Goal: Task Accomplishment & Management: Manage account settings

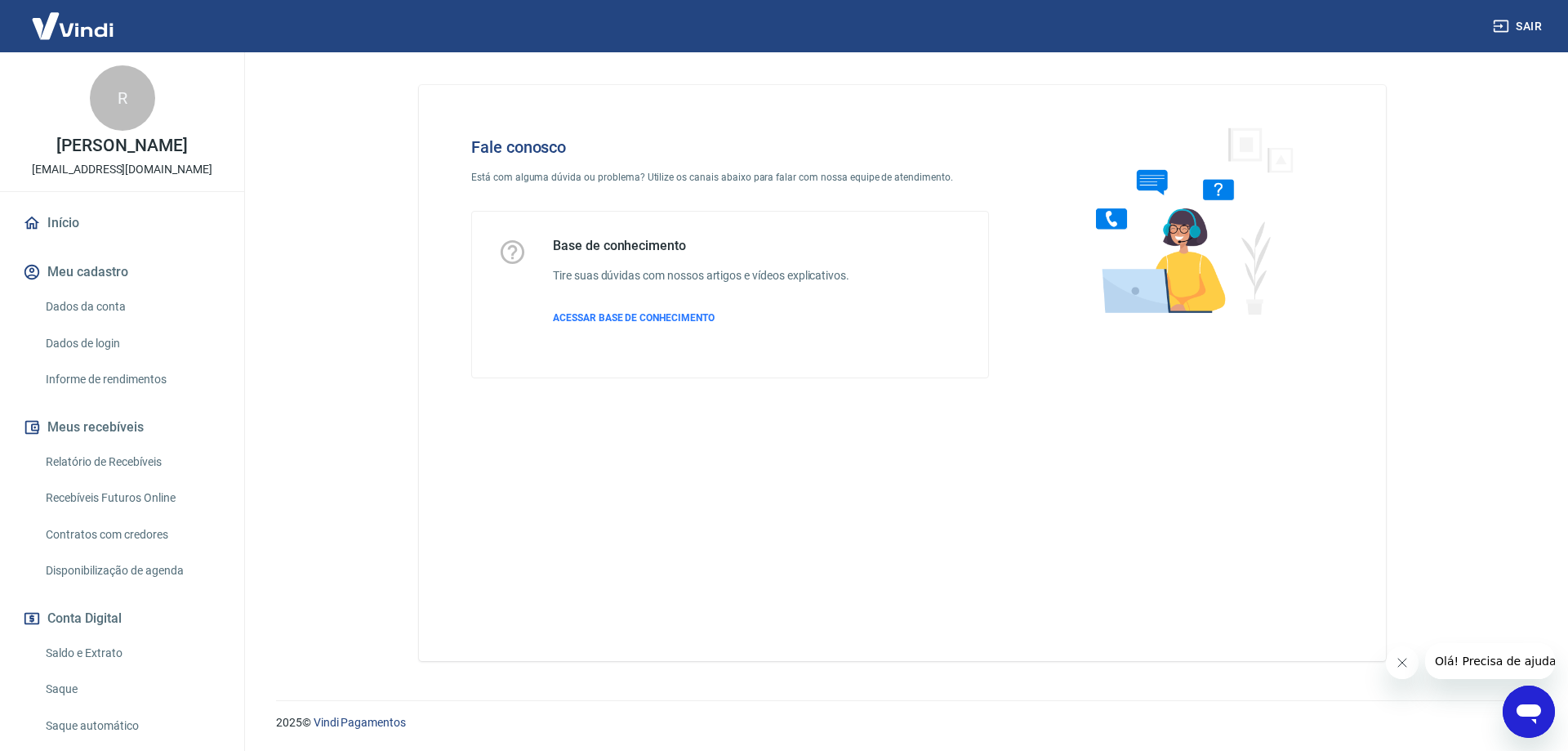
click at [1527, 706] on icon "Abrir janela de mensagens" at bounding box center [1529, 714] width 24 height 19
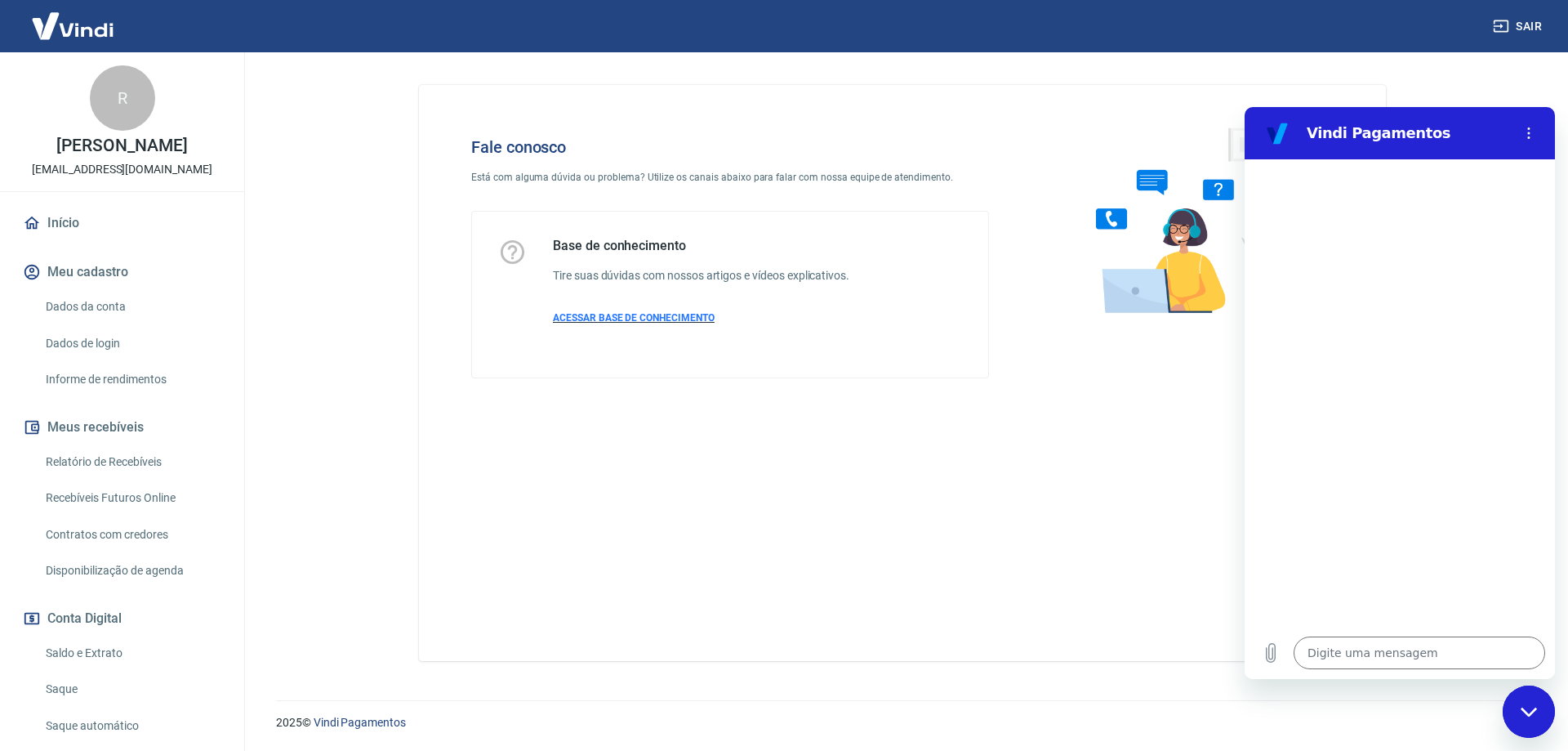
click at [665, 318] on span "ACESSAR BASE DE CONHECIMENTO" at bounding box center [634, 318] width 162 height 11
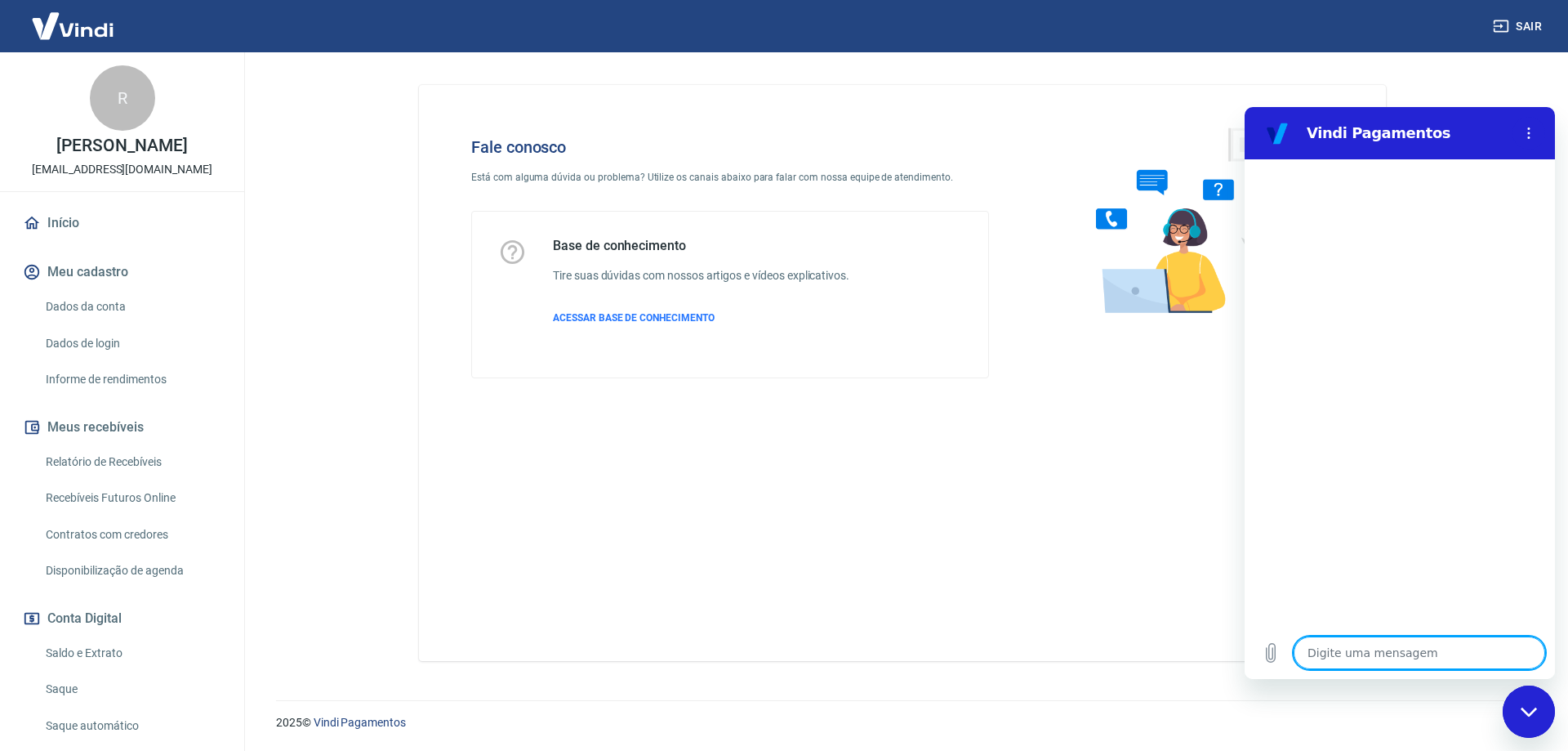
click at [1354, 655] on textarea at bounding box center [1418, 652] width 251 height 32
click at [76, 21] on img at bounding box center [72, 25] width 106 height 50
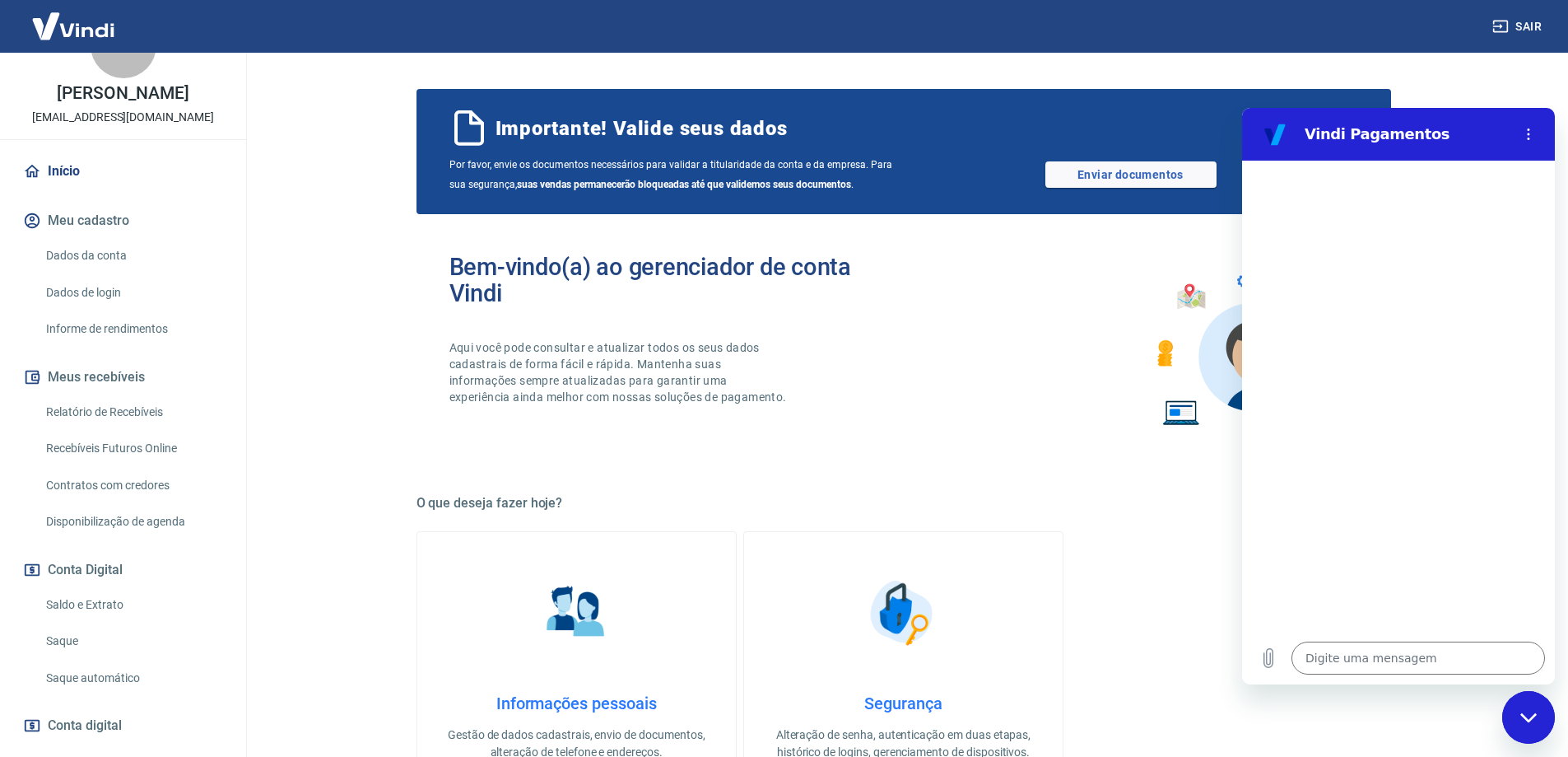
scroll to position [82, 0]
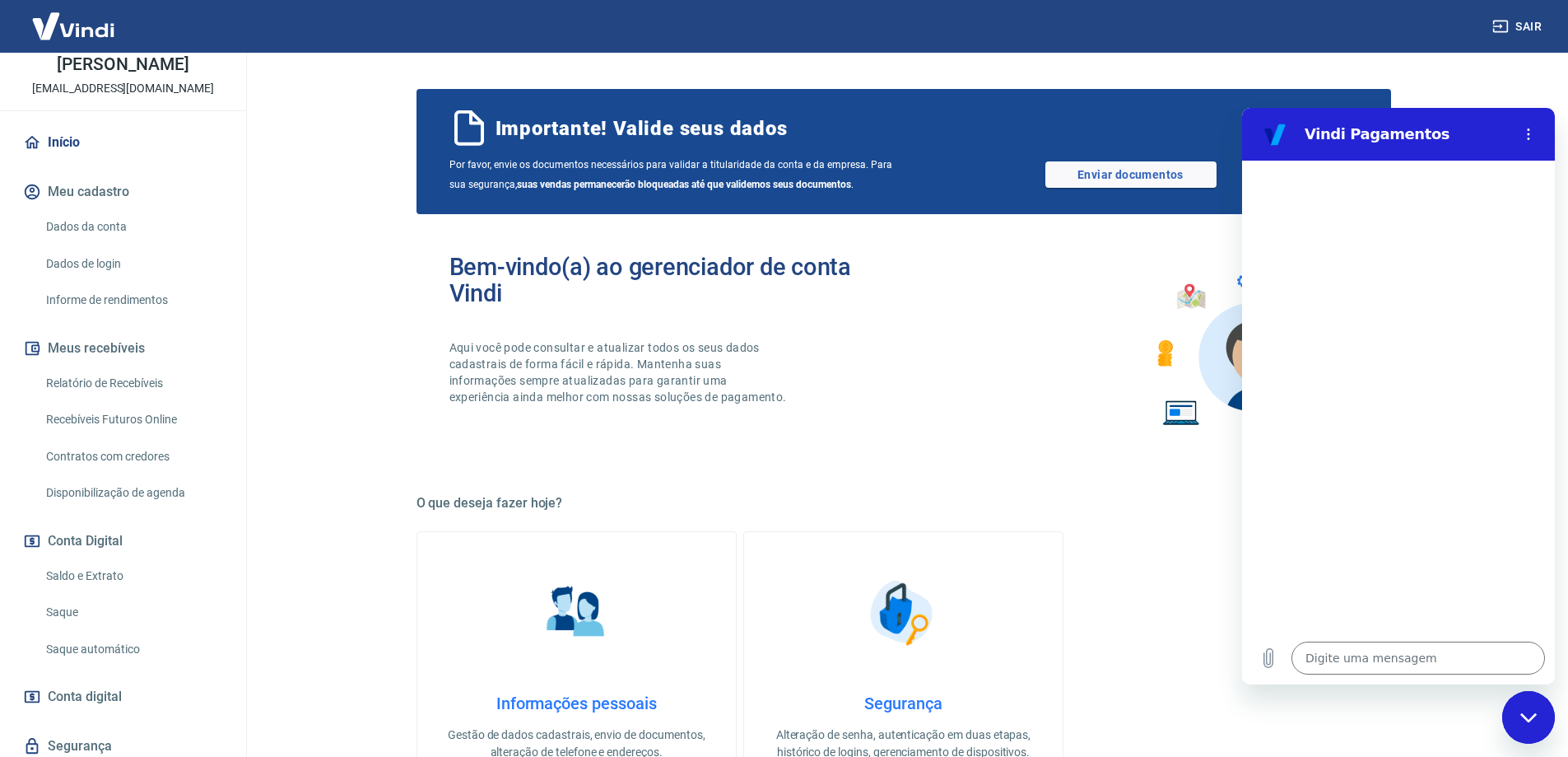
click at [135, 565] on link "Saldo e Extrato" at bounding box center [133, 576] width 187 height 34
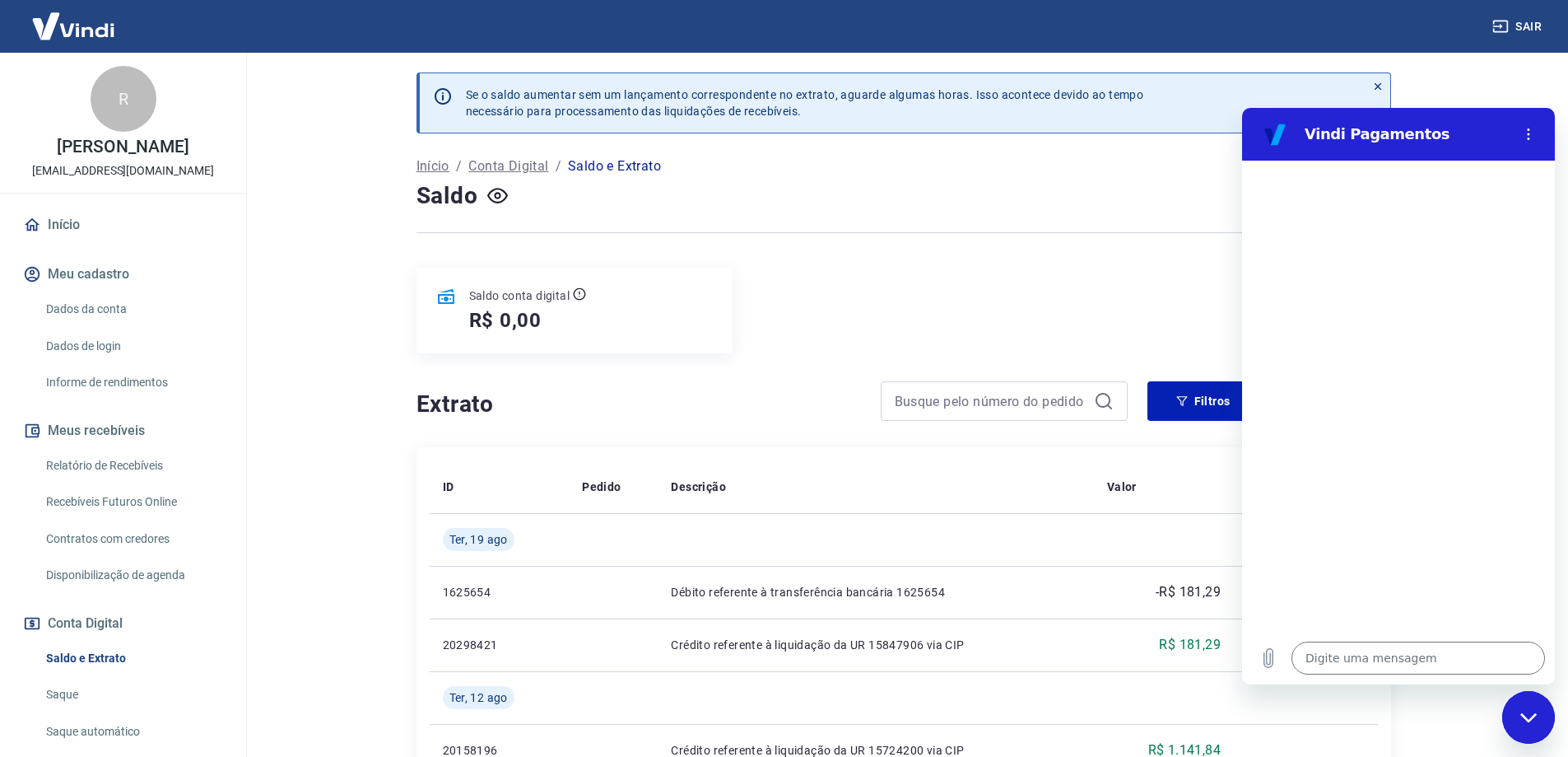
click at [101, 219] on link "Início" at bounding box center [123, 224] width 206 height 36
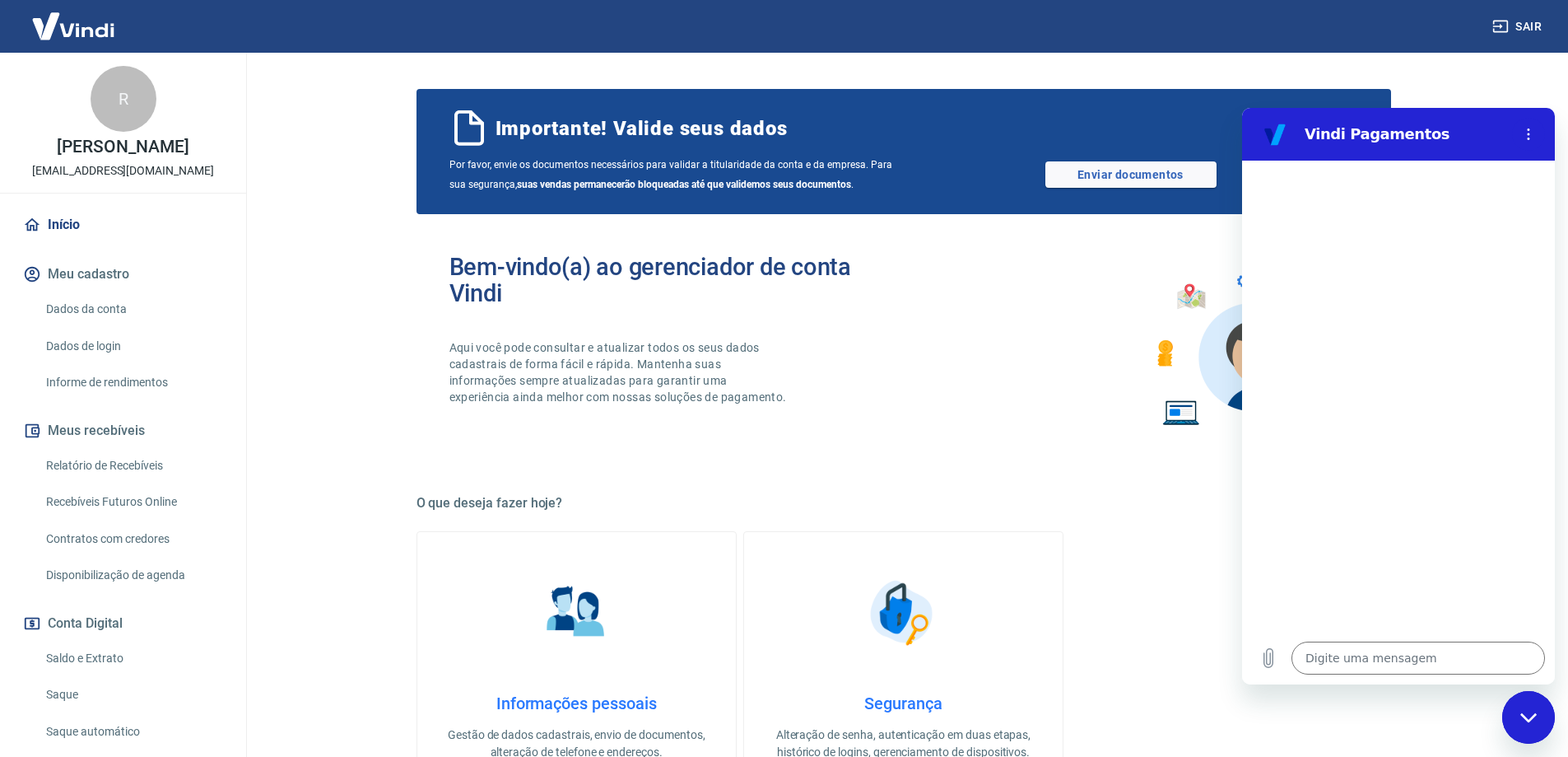
click at [167, 463] on link "Relatório de Recebíveis" at bounding box center [133, 466] width 187 height 34
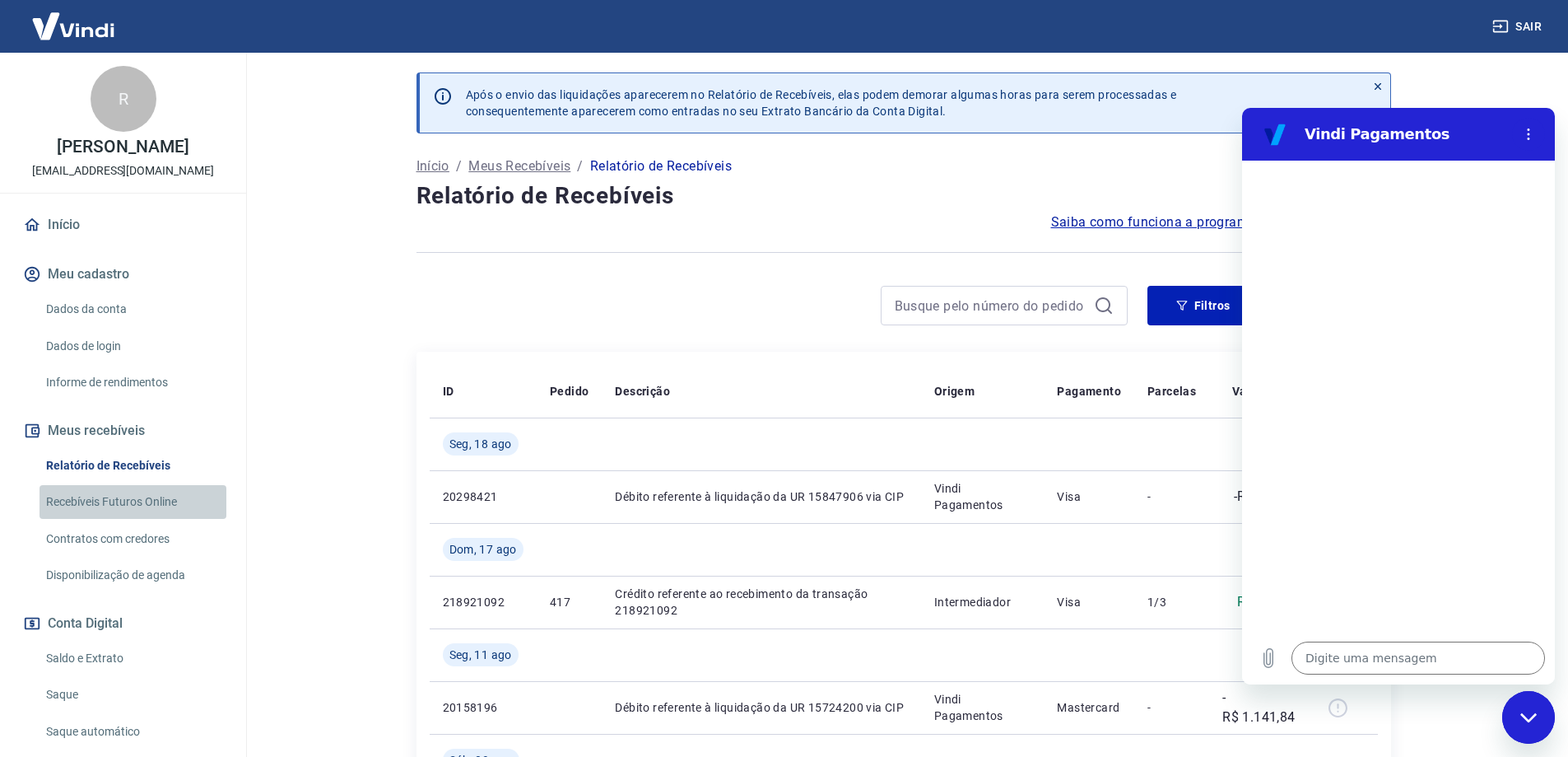
click at [144, 506] on link "Recebíveis Futuros Online" at bounding box center [133, 502] width 187 height 34
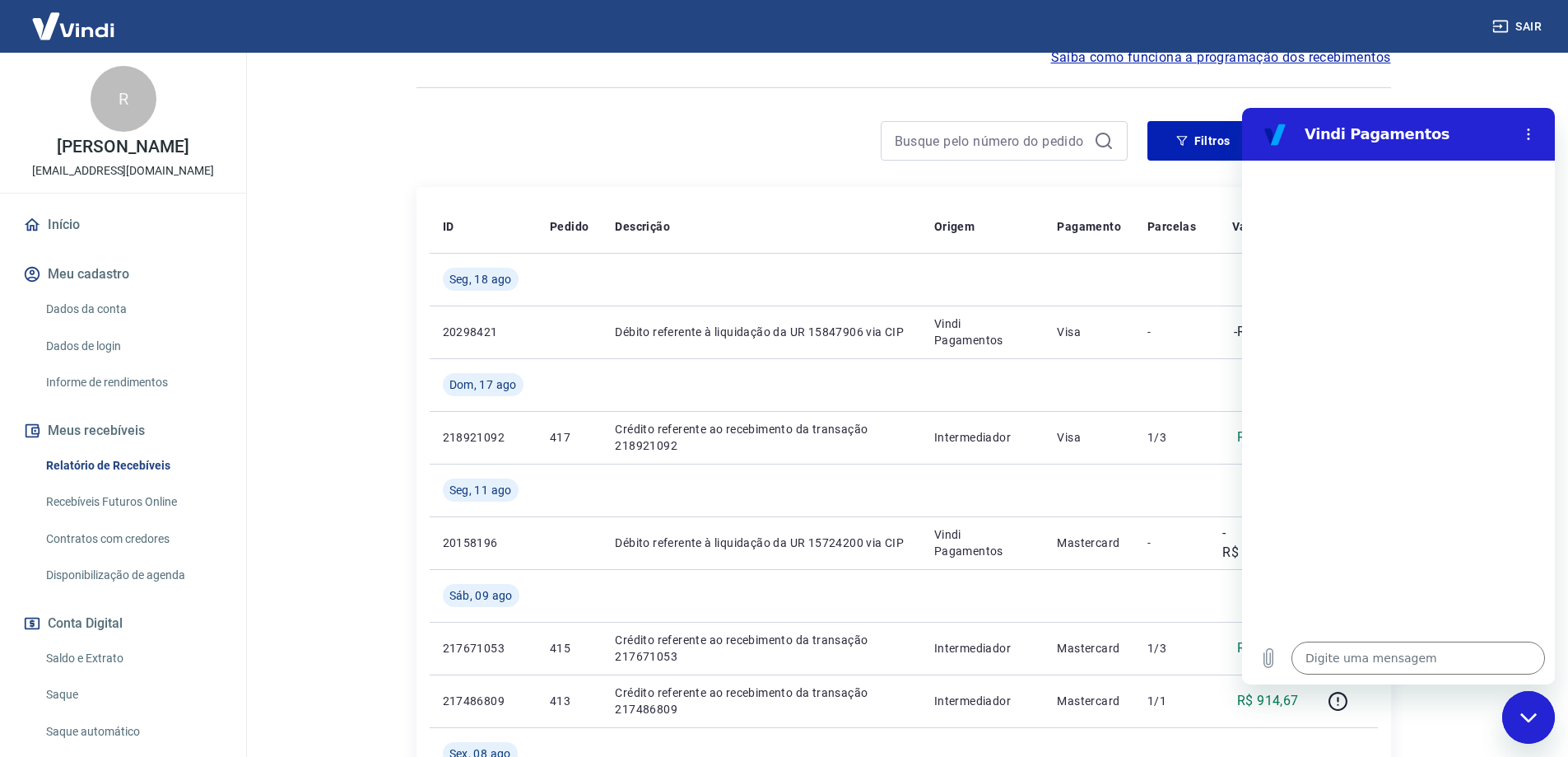
click at [109, 189] on div "R [PERSON_NAME] [EMAIL_ADDRESS][DOMAIN_NAME]" at bounding box center [123, 123] width 246 height 140
click at [93, 233] on link "Início" at bounding box center [123, 224] width 206 height 36
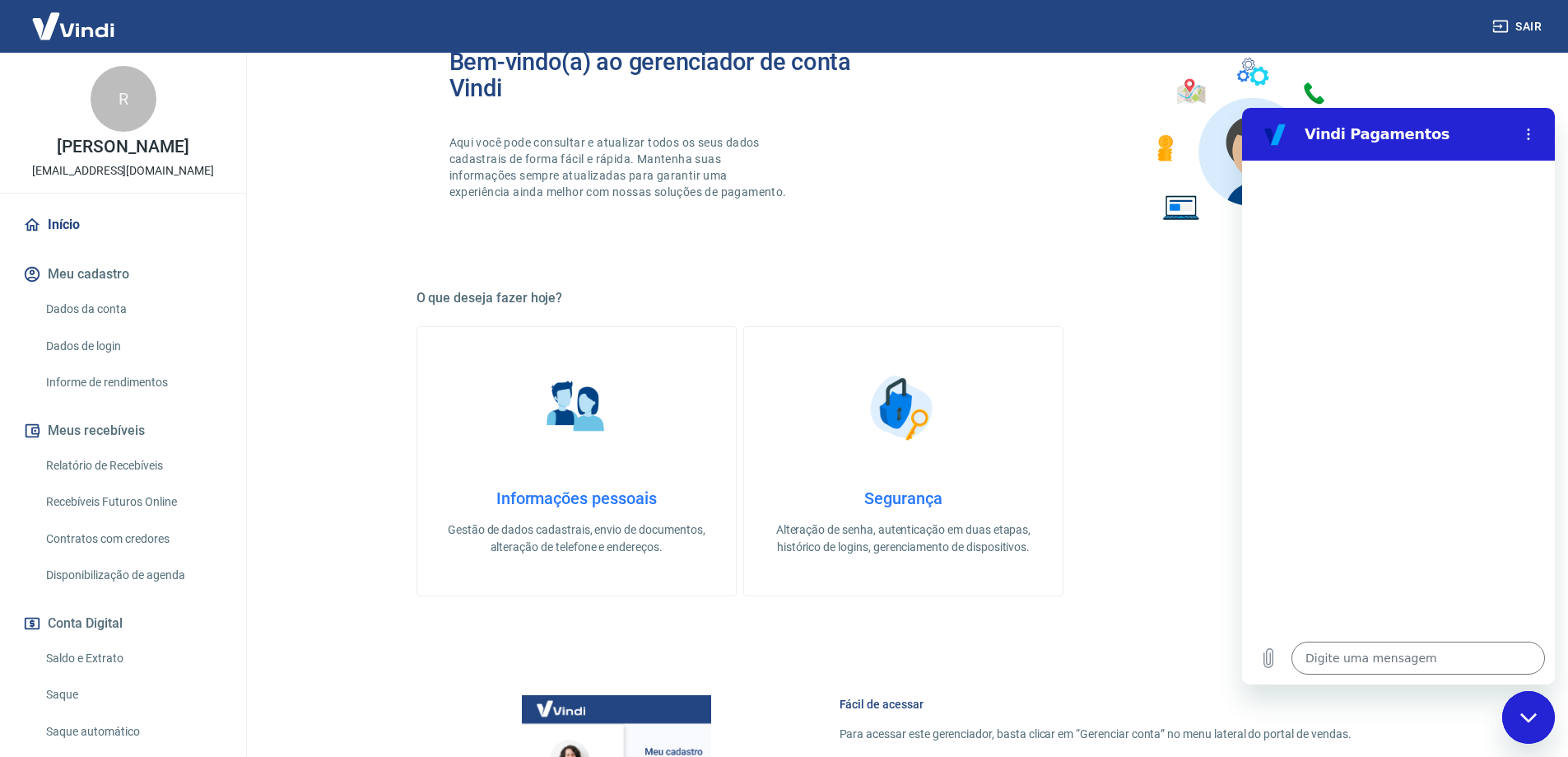
scroll to position [161, 0]
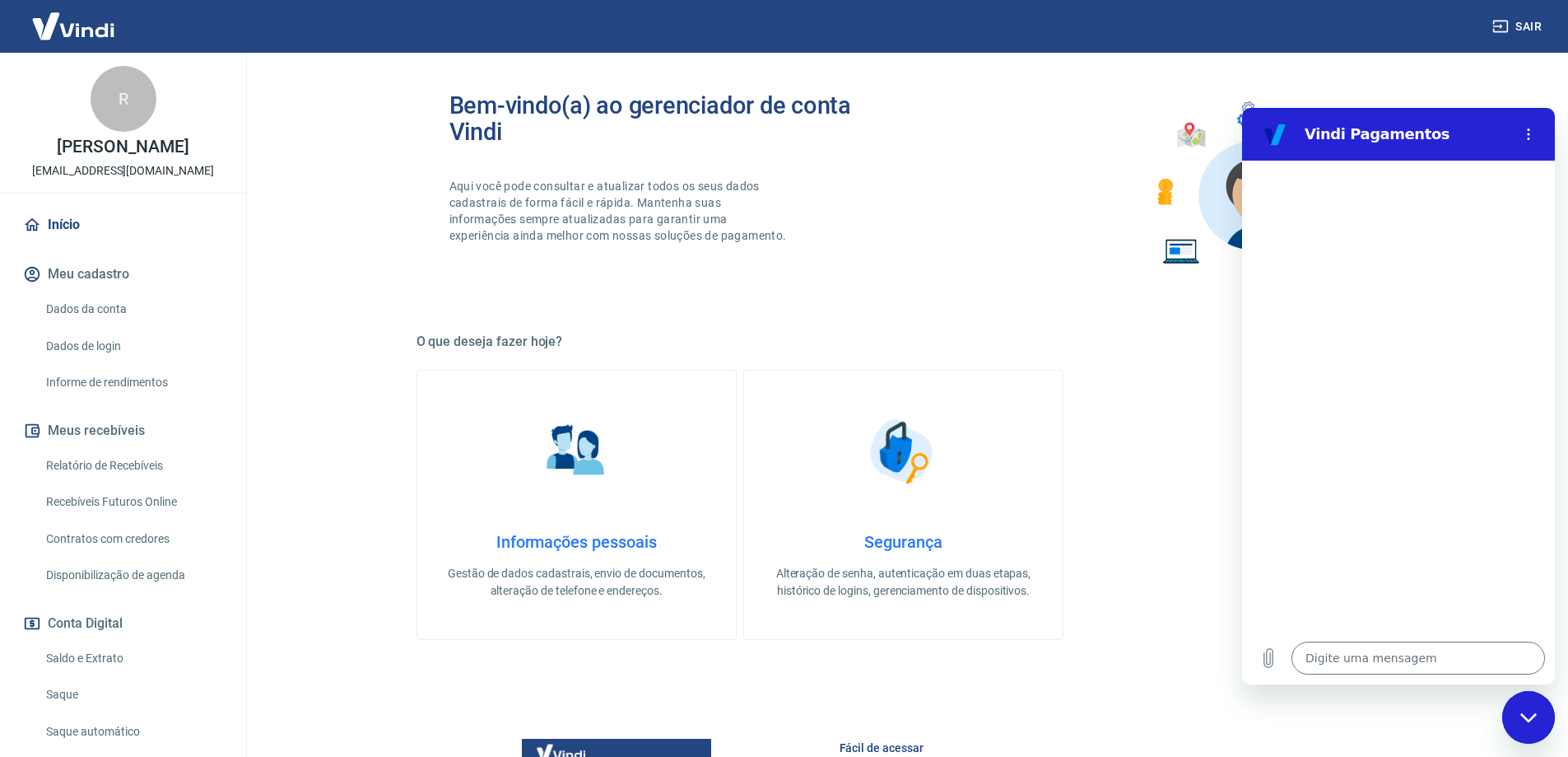
type textarea "x"
